Goal: Task Accomplishment & Management: Use online tool/utility

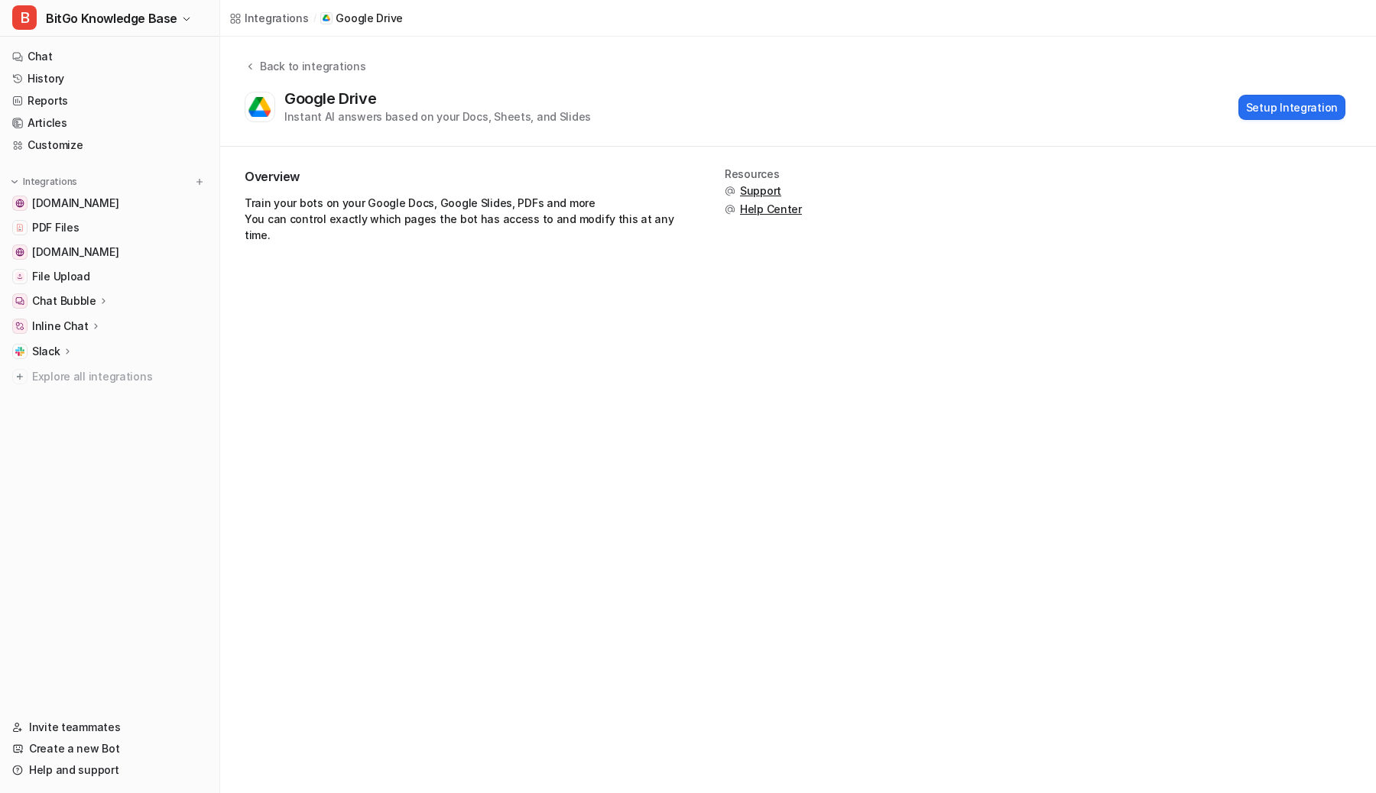
scroll to position [280, 0]
click at [740, 99] on div "Google Drive Instant AI answers based on your Docs, Sheets, and Slides Setup In…" at bounding box center [795, 106] width 1100 height 35
click at [568, 187] on div "Overview Train your bots on your Google Docs, Google Slides, PDFs and more You …" at bounding box center [466, 211] width 443 height 87
click at [557, 178] on h2 "Overview" at bounding box center [466, 177] width 443 height 18
click at [408, 234] on div "Overview Train your bots on your Google Docs, Google Slides, PDFs and more You …" at bounding box center [466, 211] width 443 height 87
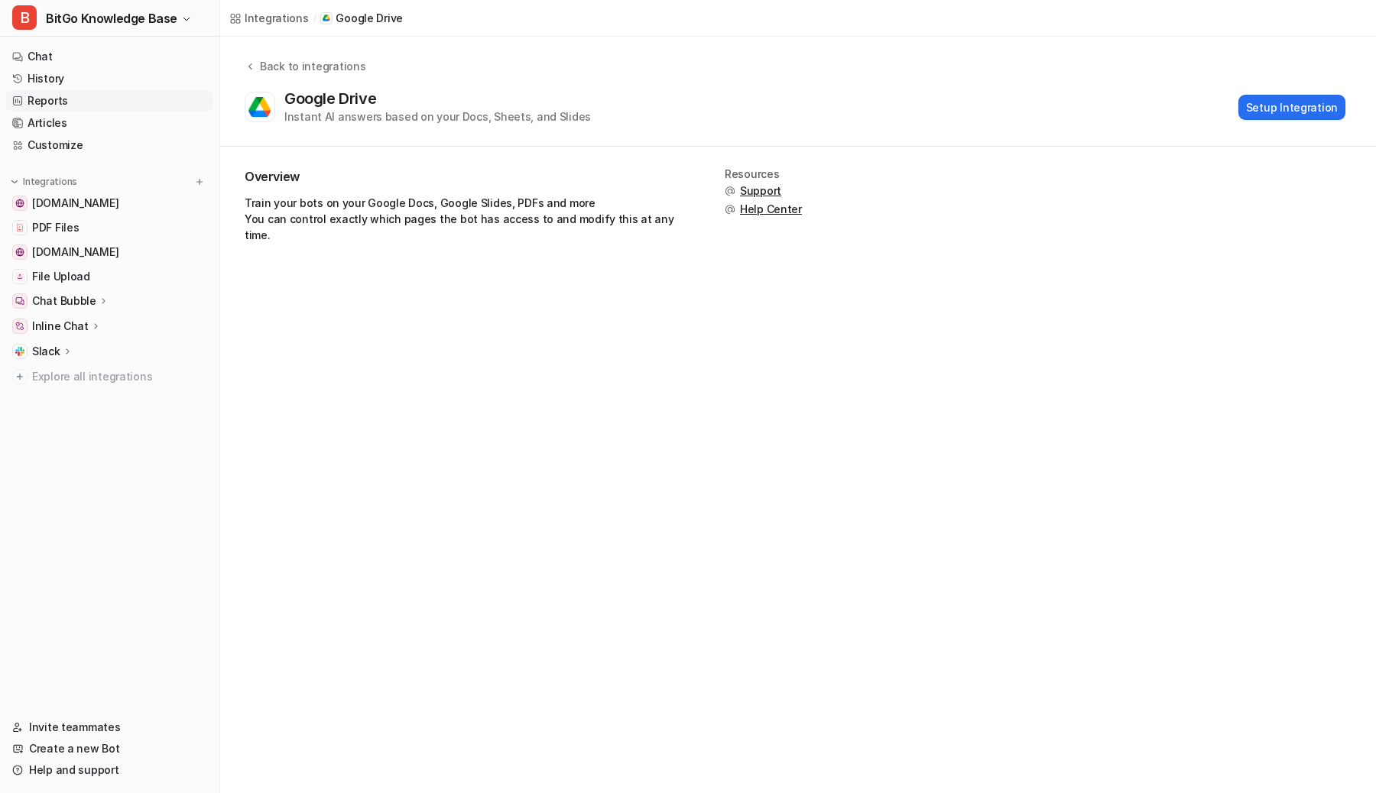
click at [96, 99] on link "Reports" at bounding box center [109, 100] width 207 height 21
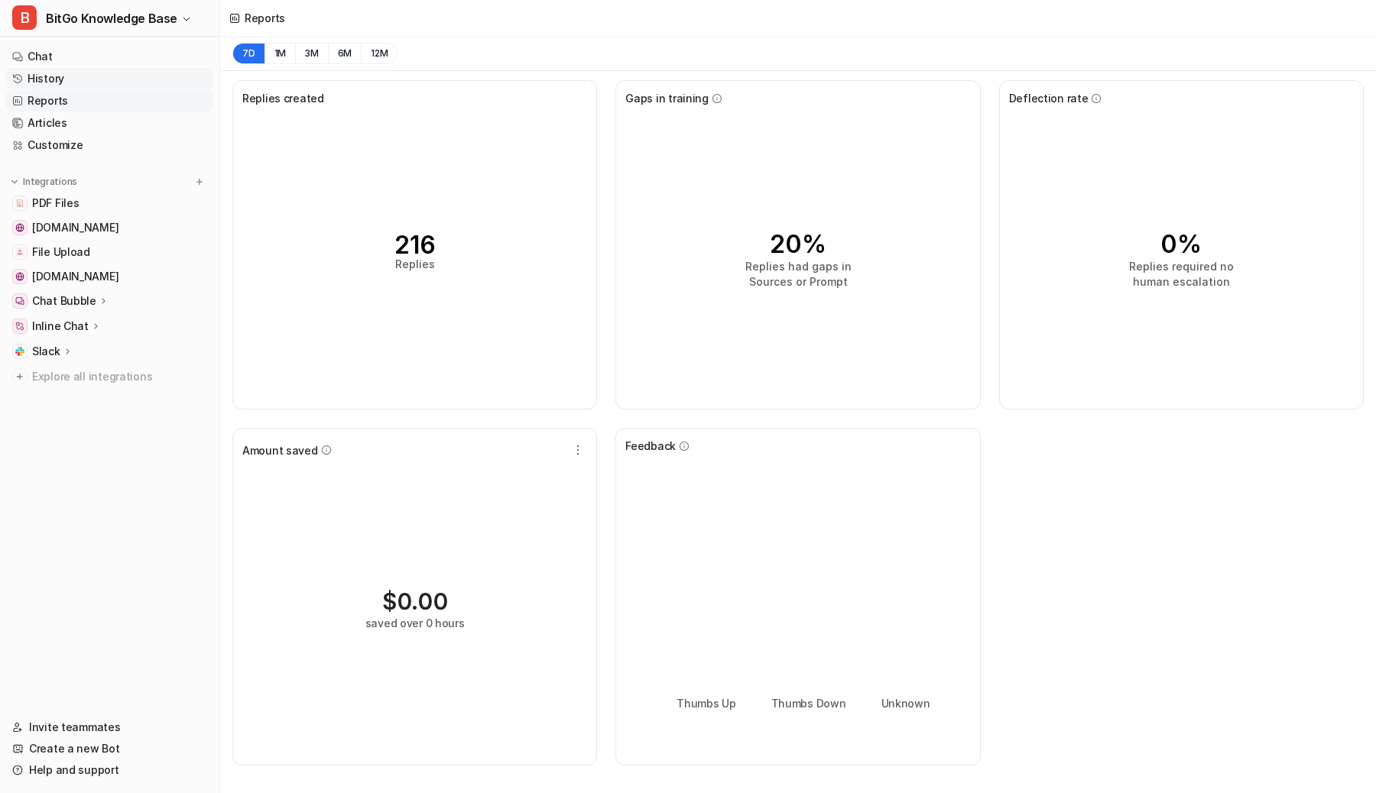
click at [99, 77] on link "History" at bounding box center [109, 78] width 207 height 21
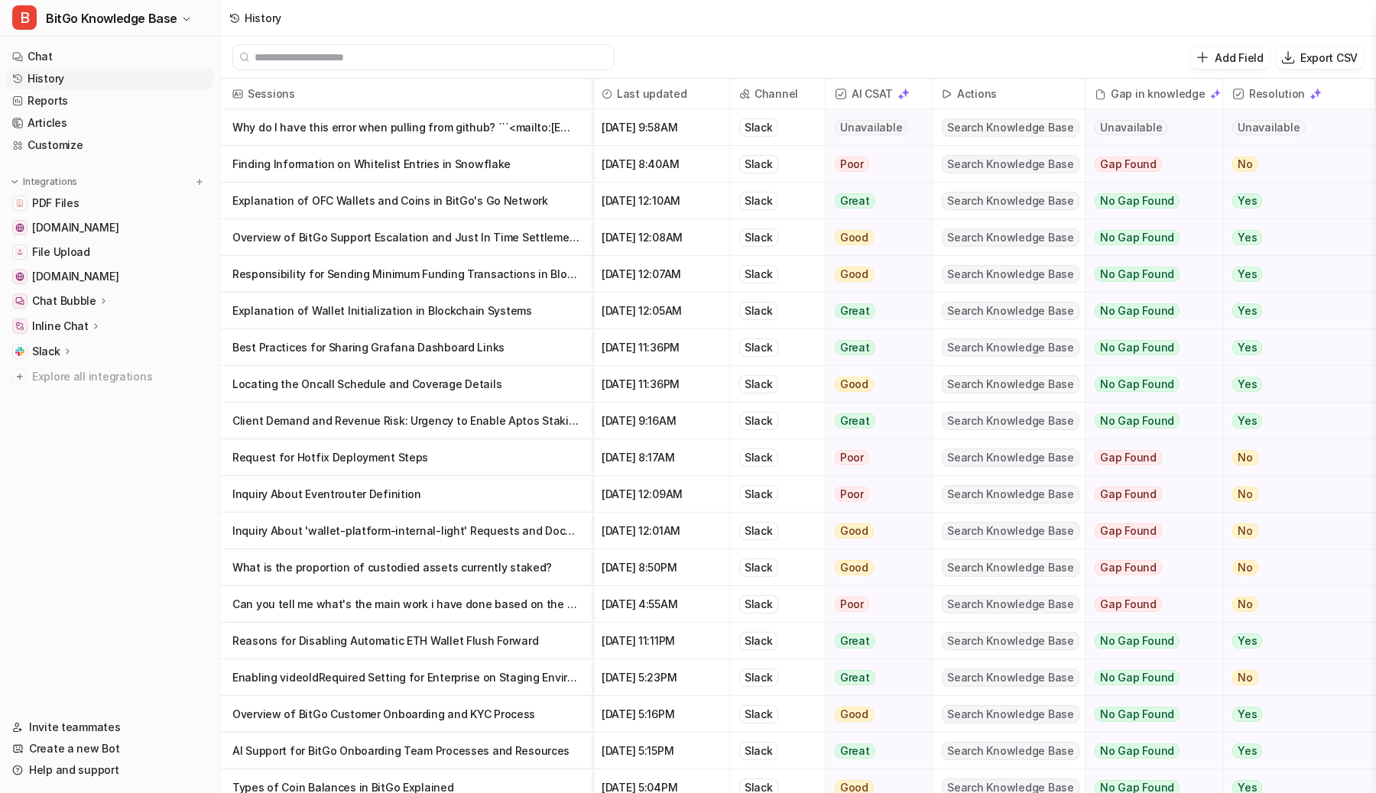
click at [449, 13] on div "History" at bounding box center [797, 18] width 1155 height 37
click at [761, 21] on div "History" at bounding box center [797, 18] width 1155 height 37
